Goal: Task Accomplishment & Management: Manage account settings

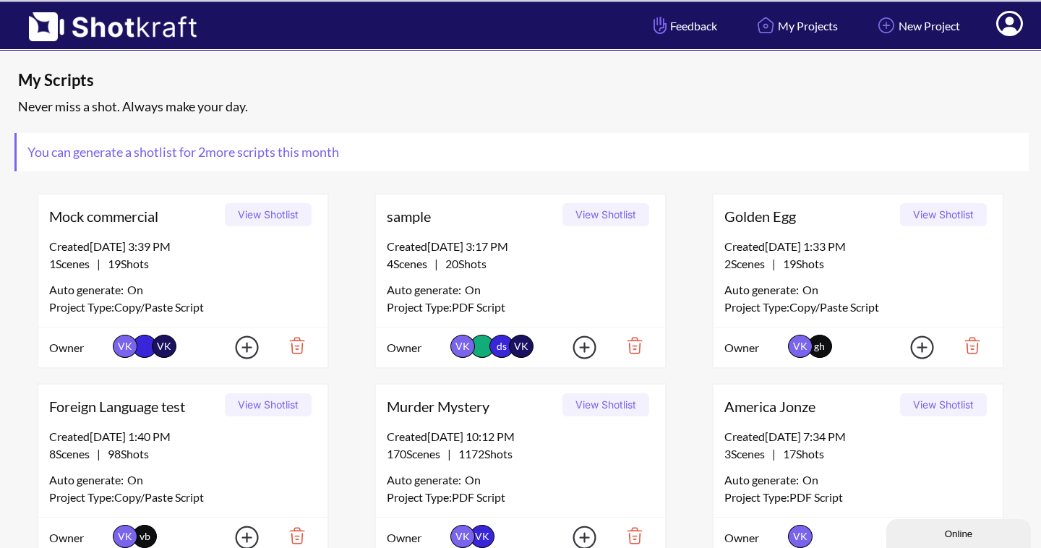
click at [948, 537] on div "Online" at bounding box center [958, 533] width 123 height 11
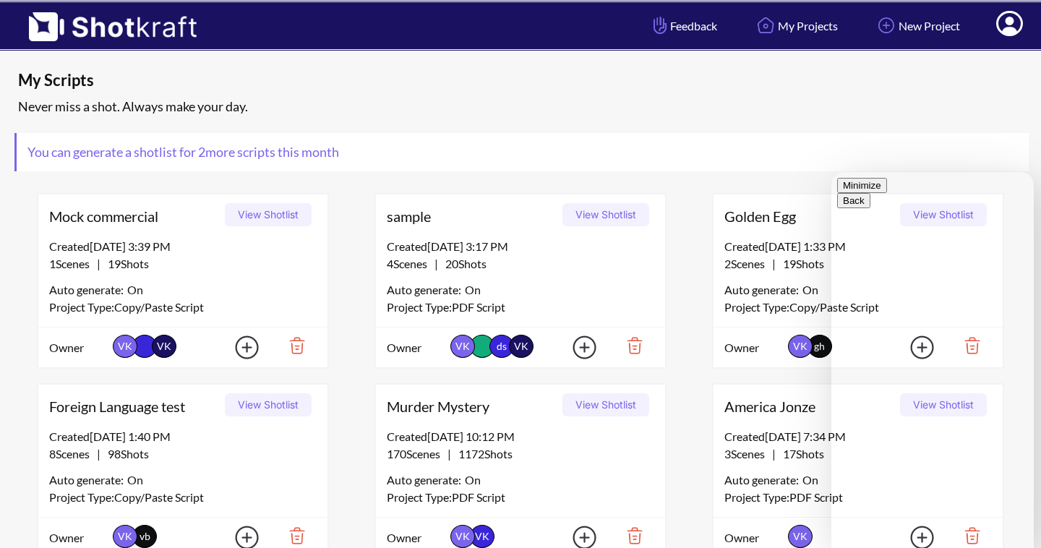
click at [887, 193] on button "Minimize" at bounding box center [862, 185] width 50 height 15
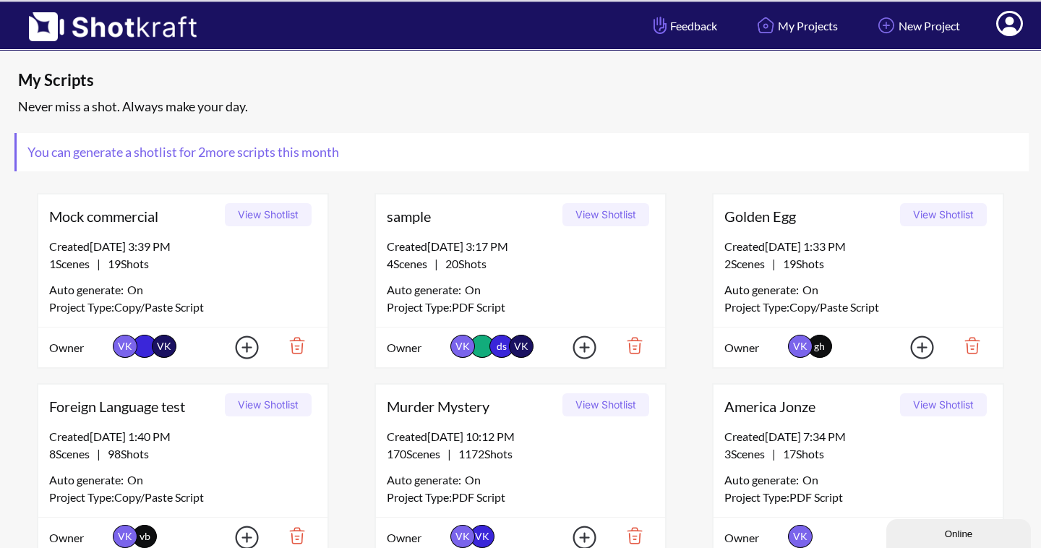
click at [1018, 26] on icon at bounding box center [1009, 23] width 27 height 25
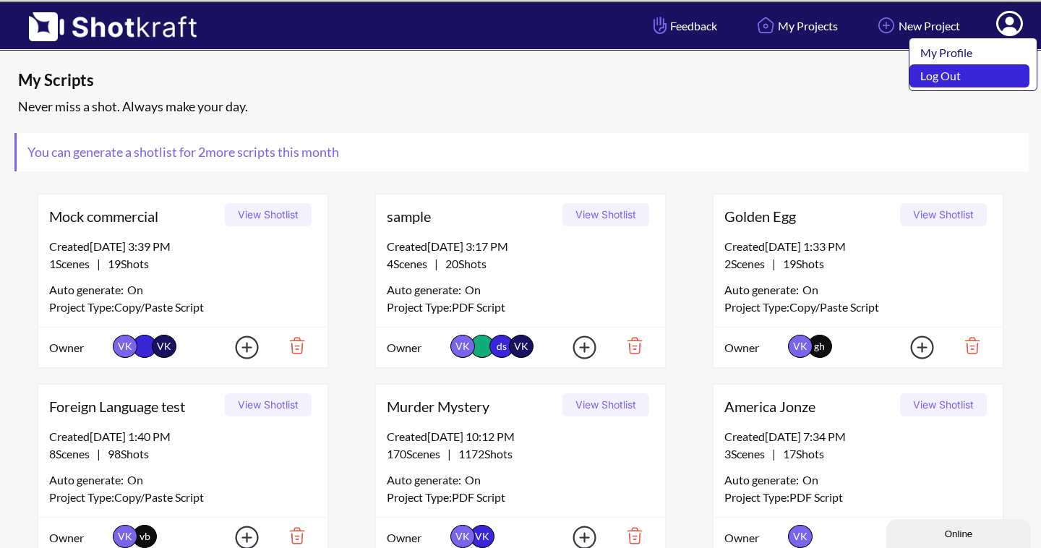
click at [988, 70] on link "Log Out" at bounding box center [969, 75] width 120 height 23
